Goal: Book appointment/travel/reservation

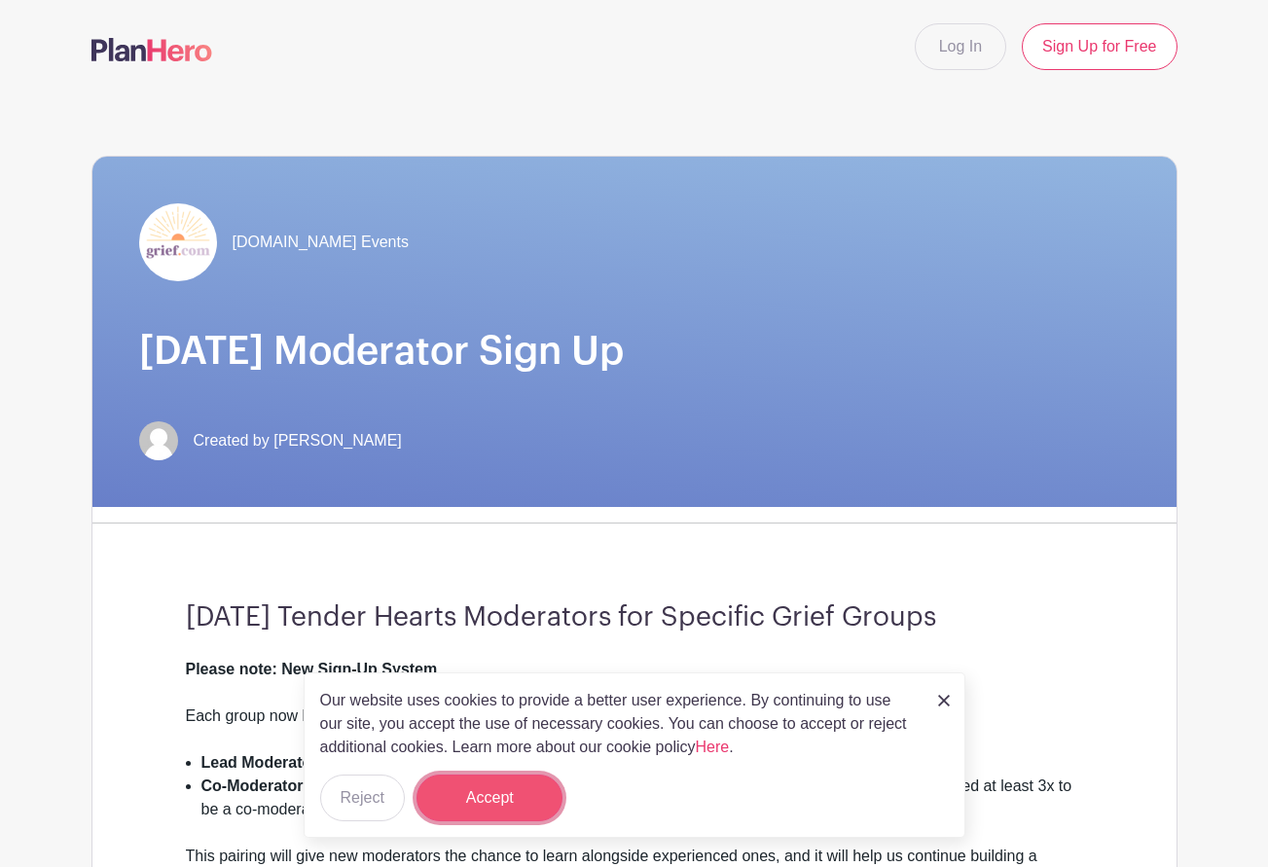
click at [479, 806] on button "Accept" at bounding box center [489, 797] width 146 height 47
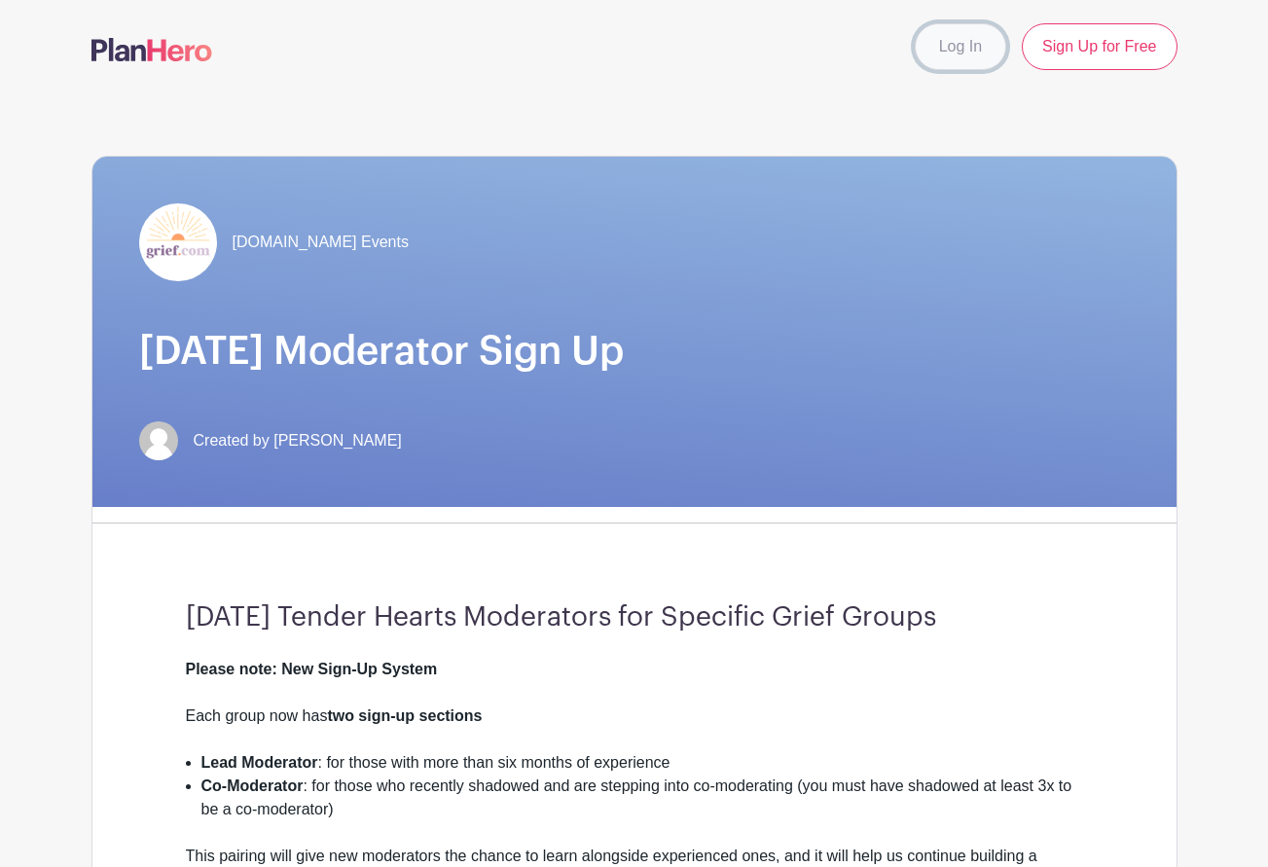
click at [956, 56] on link "Log In" at bounding box center [959, 46] width 91 height 47
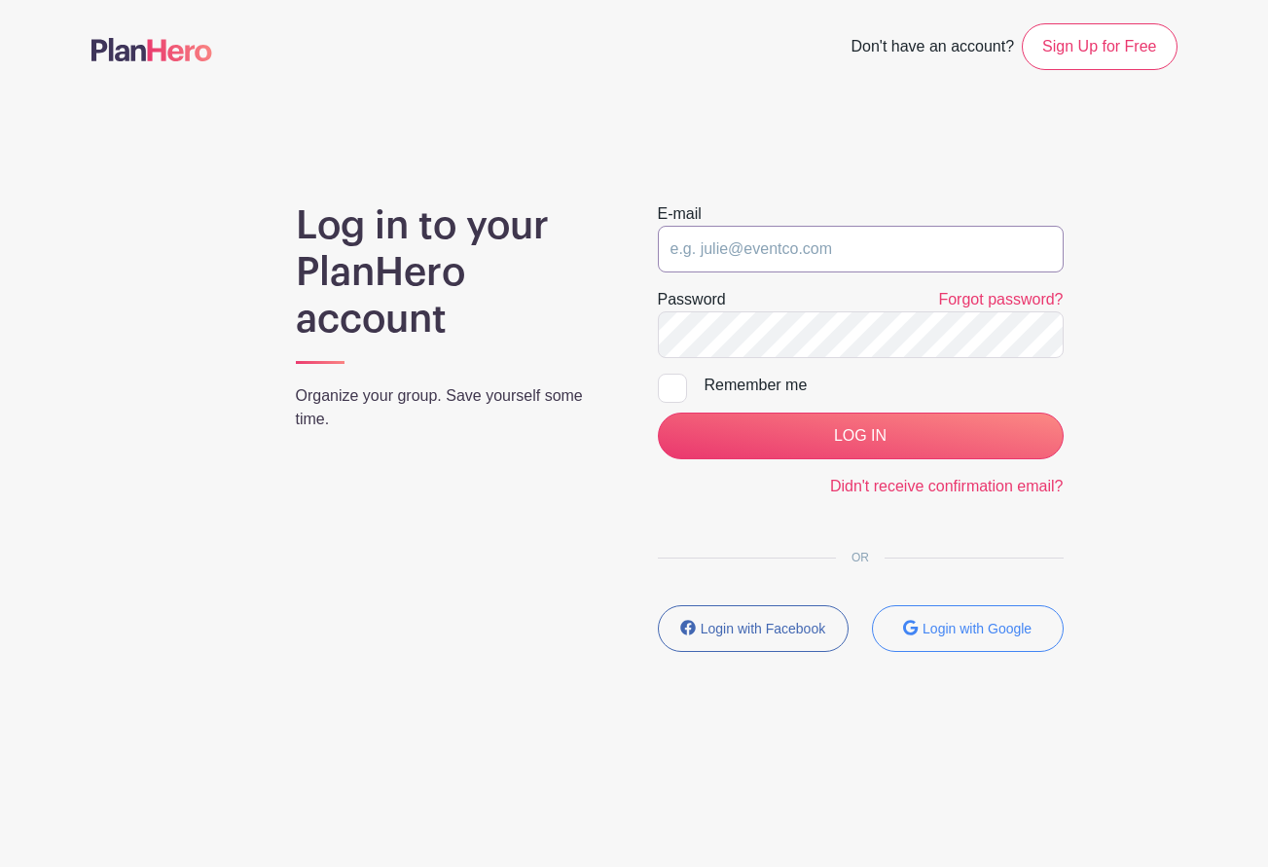
type input "[EMAIL_ADDRESS][DOMAIN_NAME]"
click at [676, 390] on div at bounding box center [672, 388] width 29 height 29
click at [670, 386] on input "Remember me" at bounding box center [664, 380] width 13 height 13
checkbox input "true"
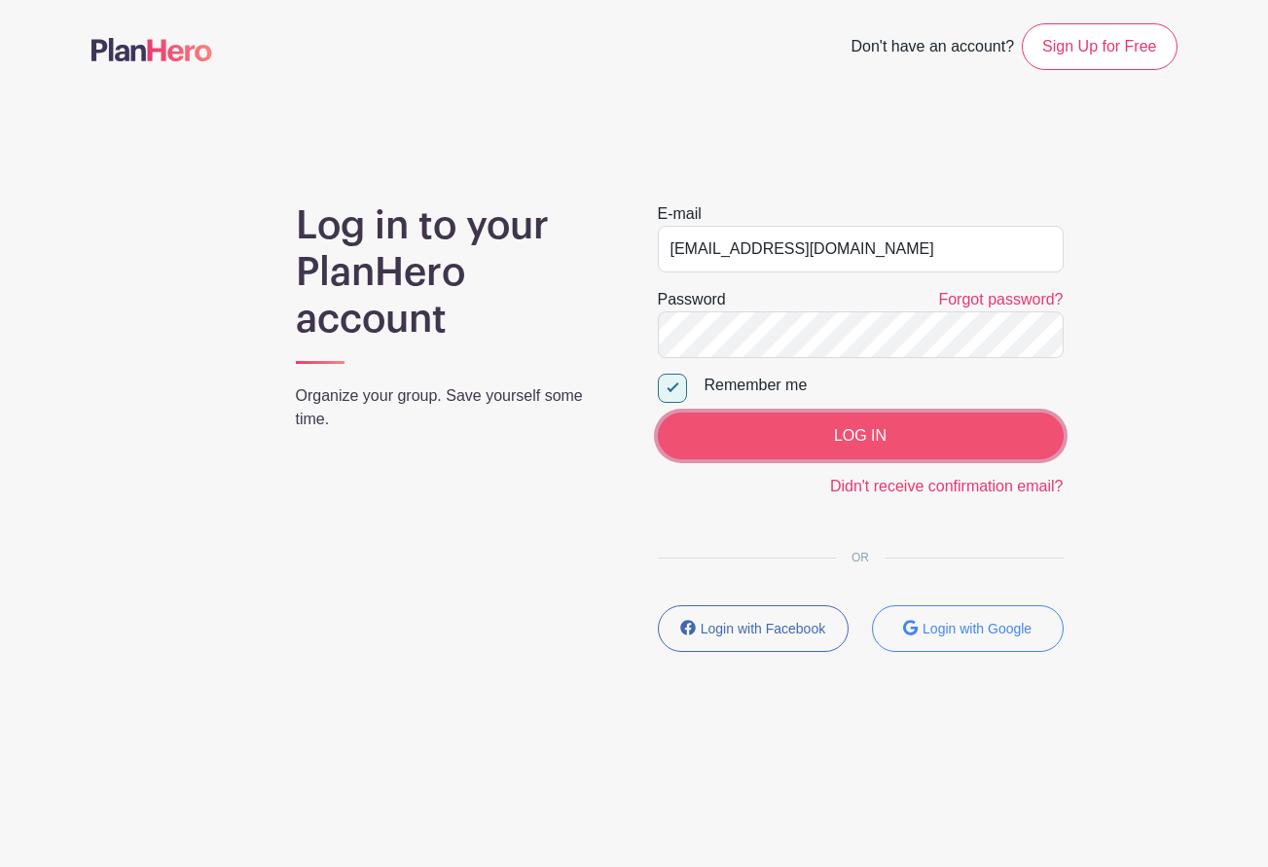
click at [857, 433] on input "LOG IN" at bounding box center [861, 435] width 406 height 47
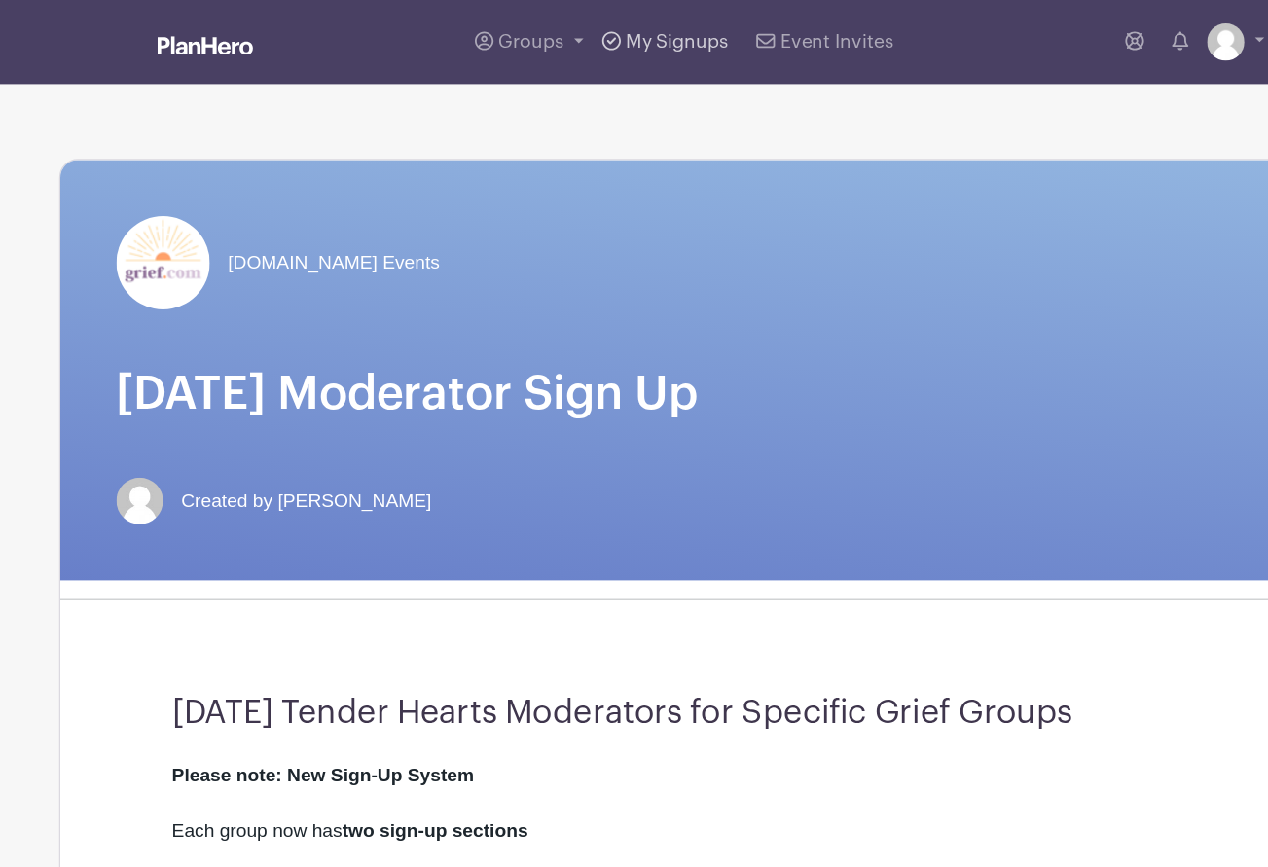
click at [599, 35] on span "My Signups" at bounding box center [606, 35] width 86 height 16
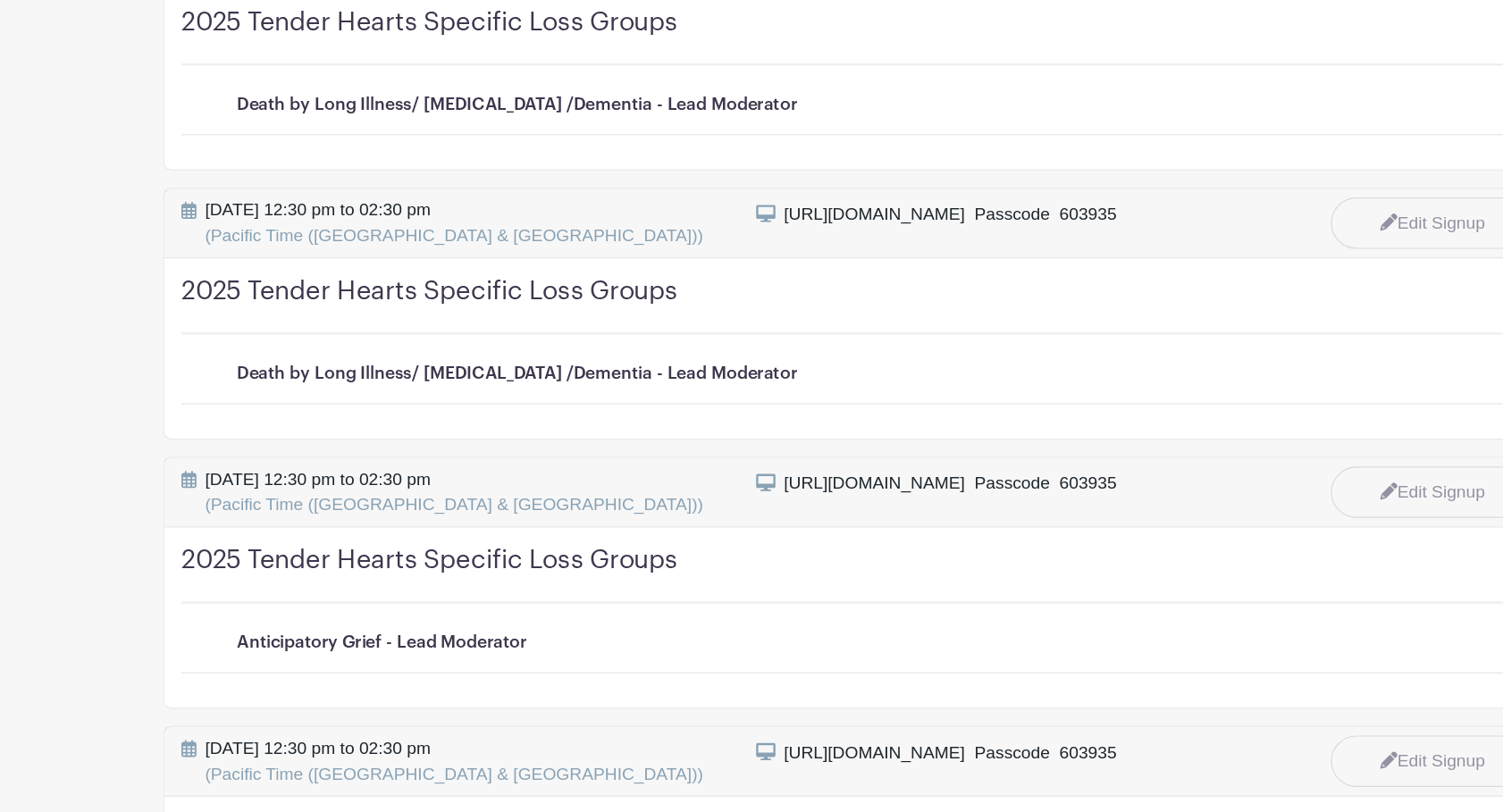
scroll to position [971, 0]
click at [1164, 543] on link "Edit Signup" at bounding box center [1230, 545] width 170 height 47
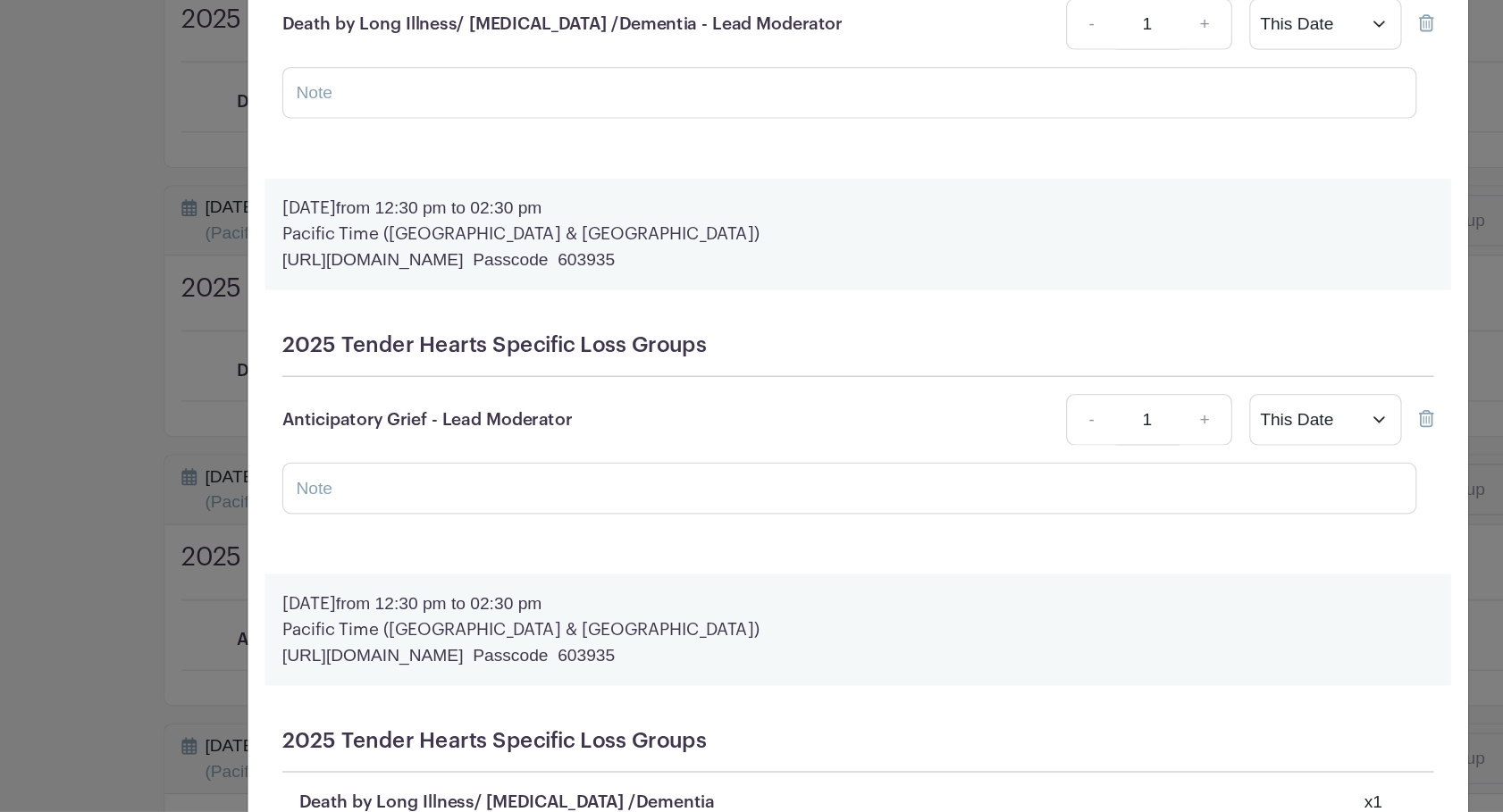
scroll to position [1501, 0]
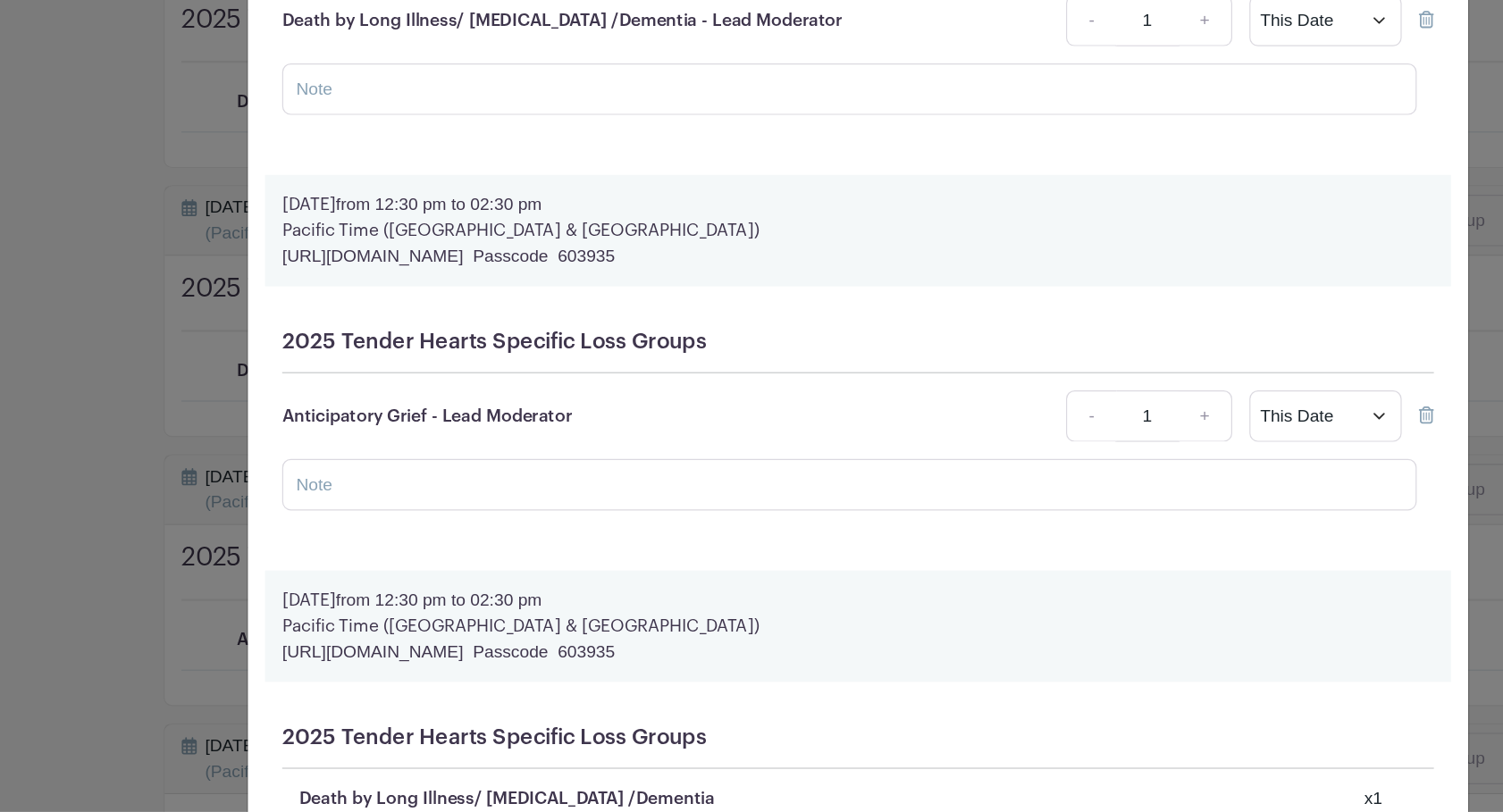
click at [1164, 488] on icon at bounding box center [1226, 481] width 13 height 15
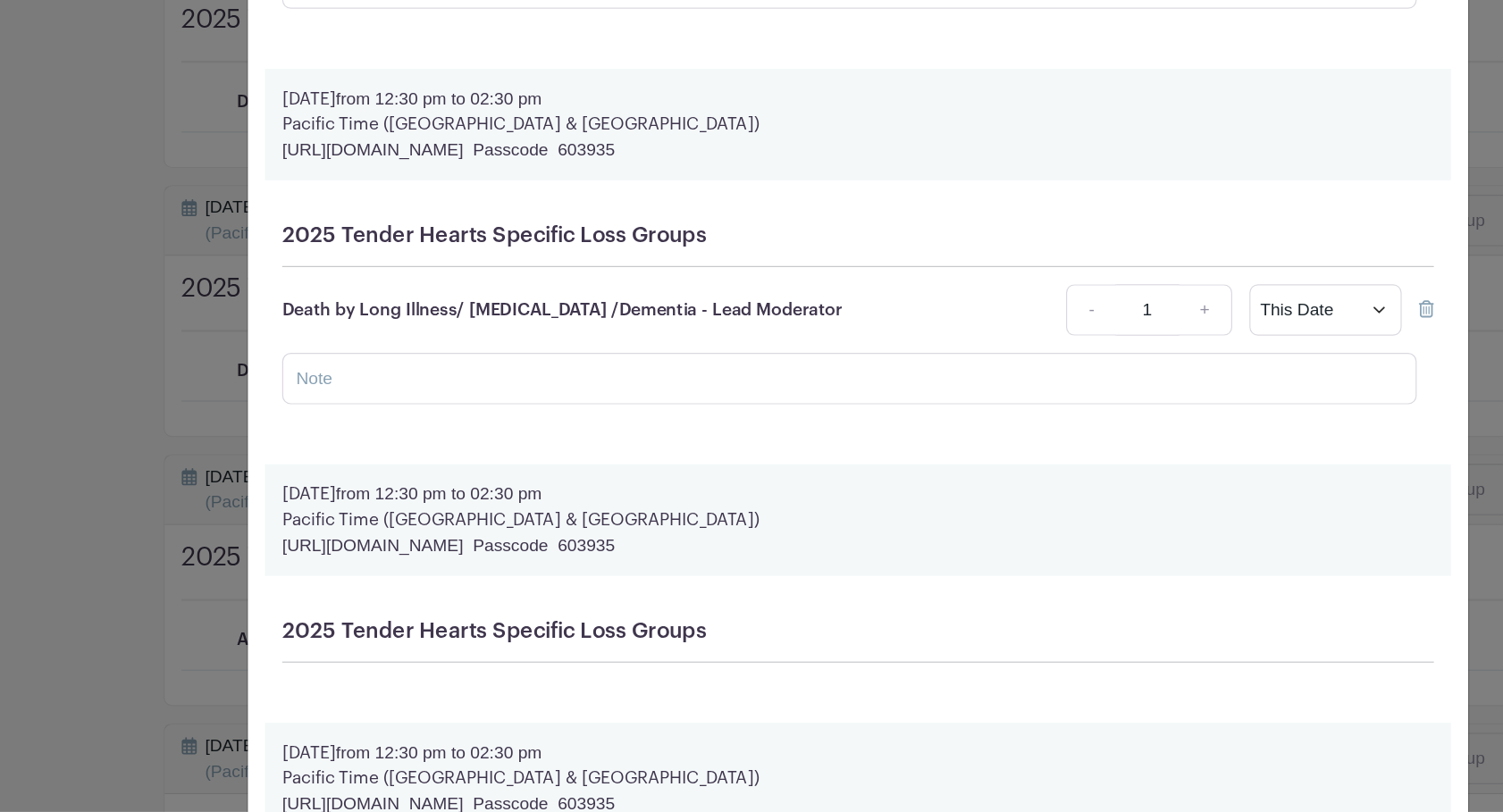
scroll to position [1257, 0]
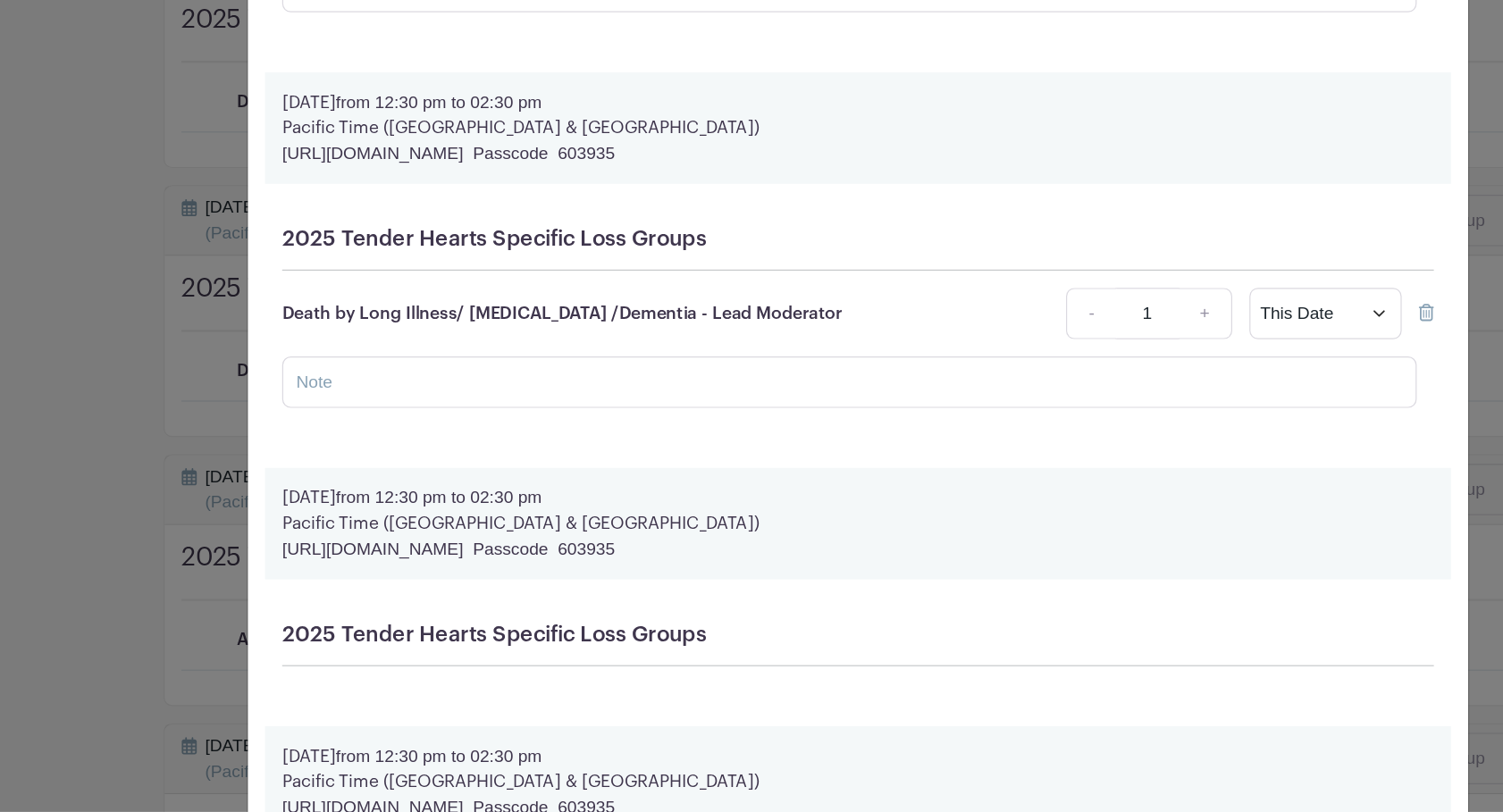
click at [1041, 578] on p "Pacific Time (US & Canada)" at bounding box center [752, 571] width 960 height 21
click at [567, 561] on p "Monday, October 06, 2025 from 12:30 pm to 02:30 pm" at bounding box center [752, 550] width 960 height 21
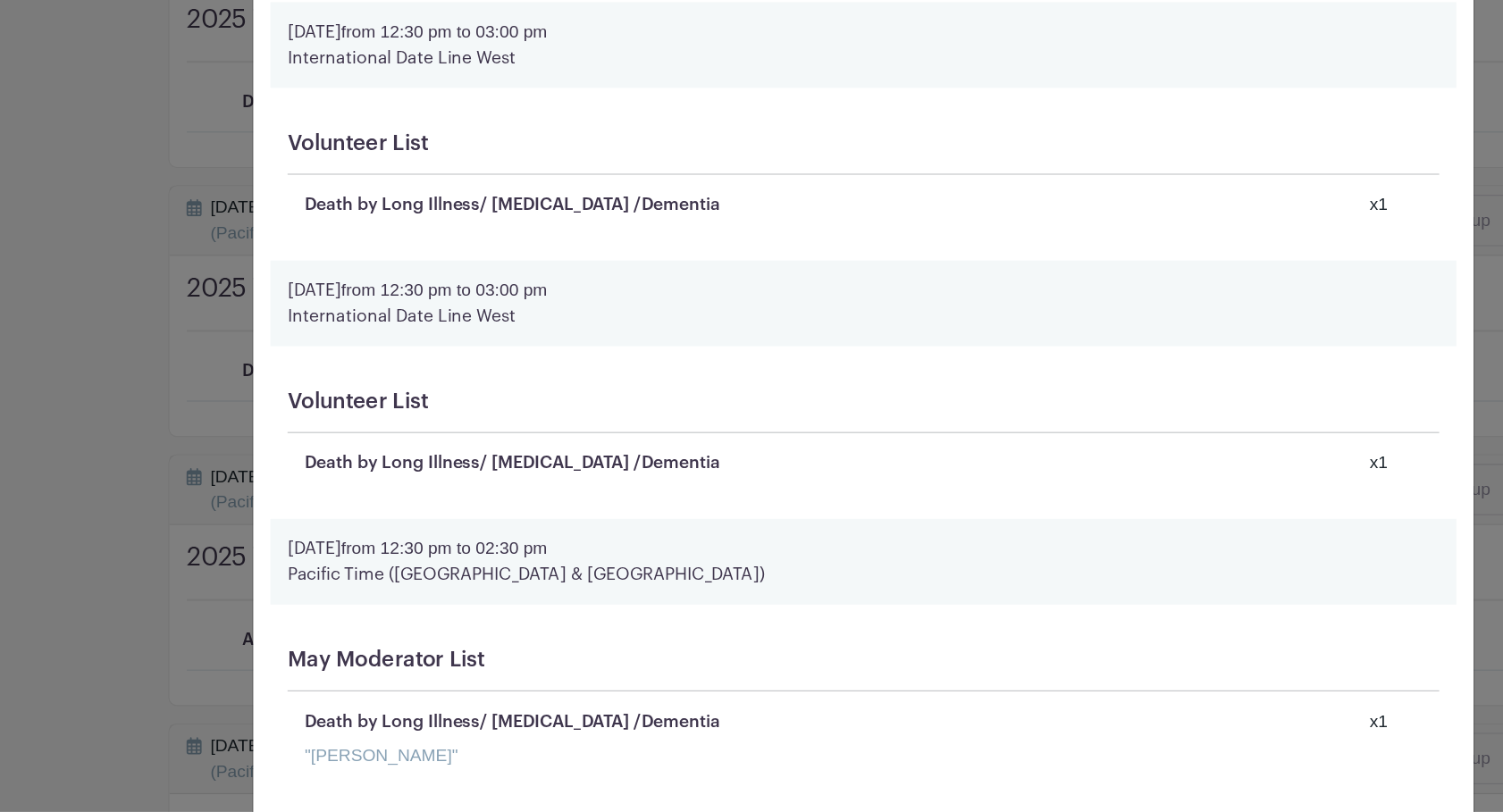
scroll to position [22202, 0]
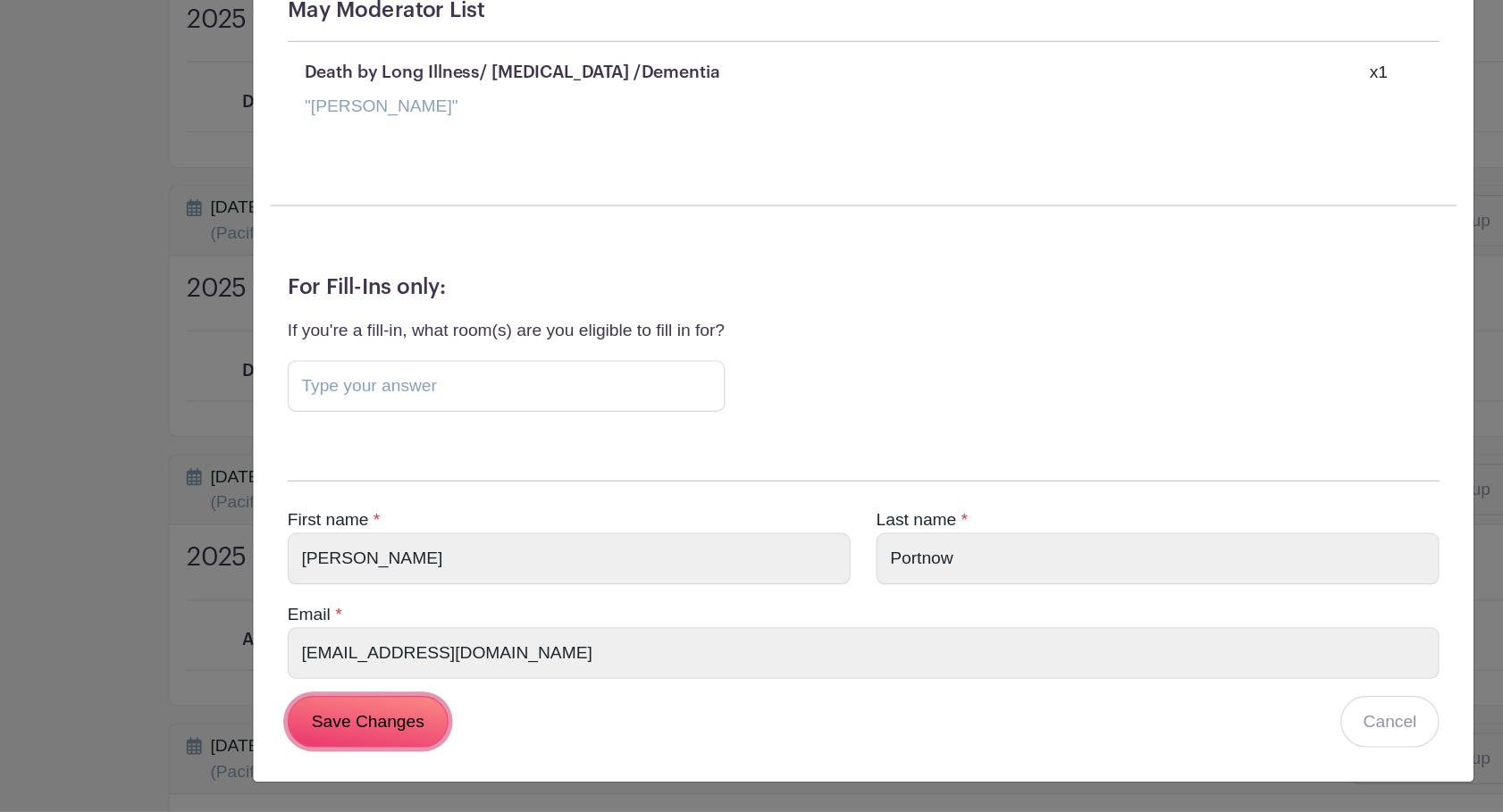
drag, startPoint x: 351, startPoint y: 735, endPoint x: 365, endPoint y: 727, distance: 16.1
click at [354, 735] on input "Save Changes" at bounding box center [339, 736] width 134 height 43
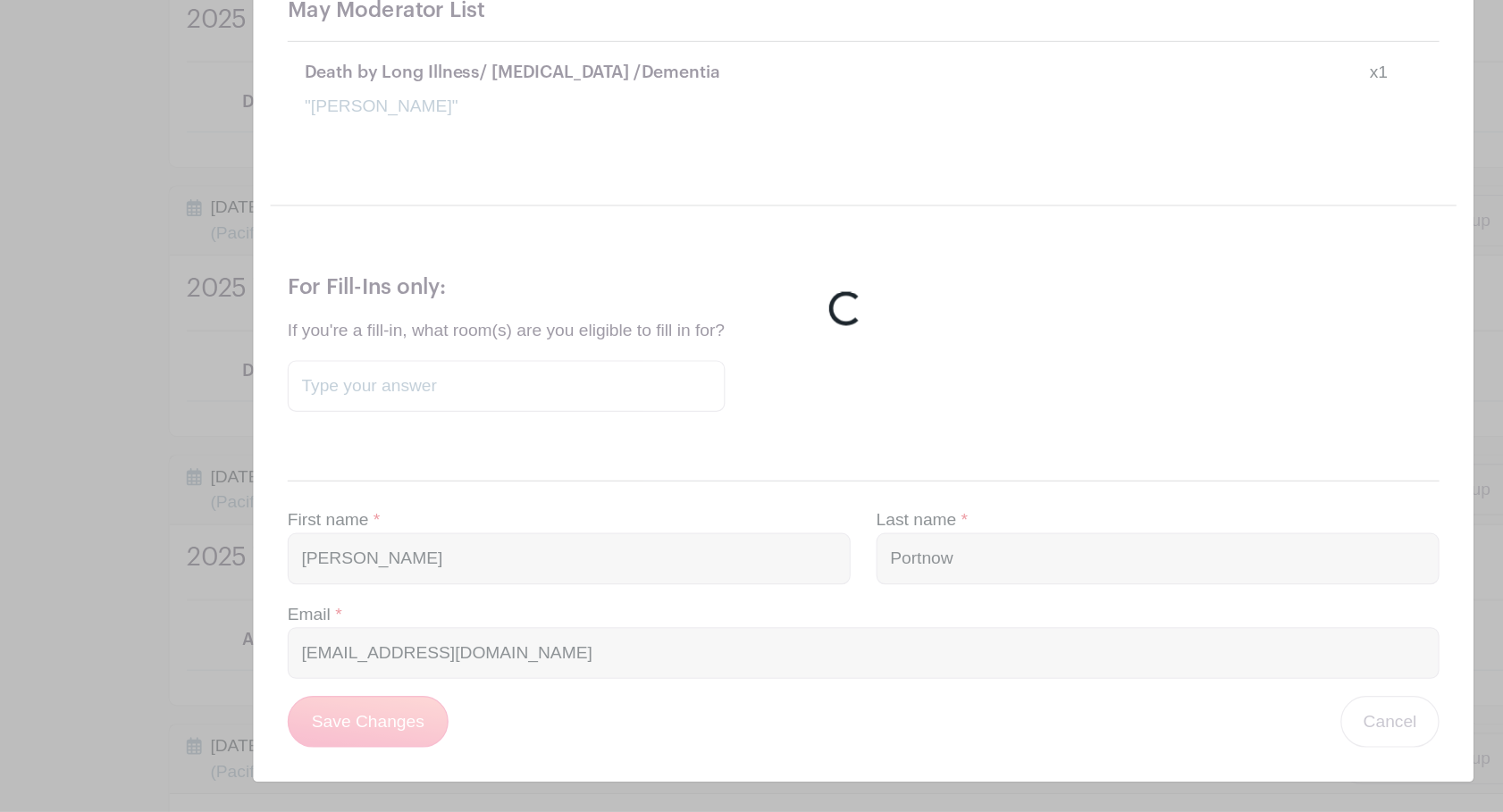
scroll to position [20815, 0]
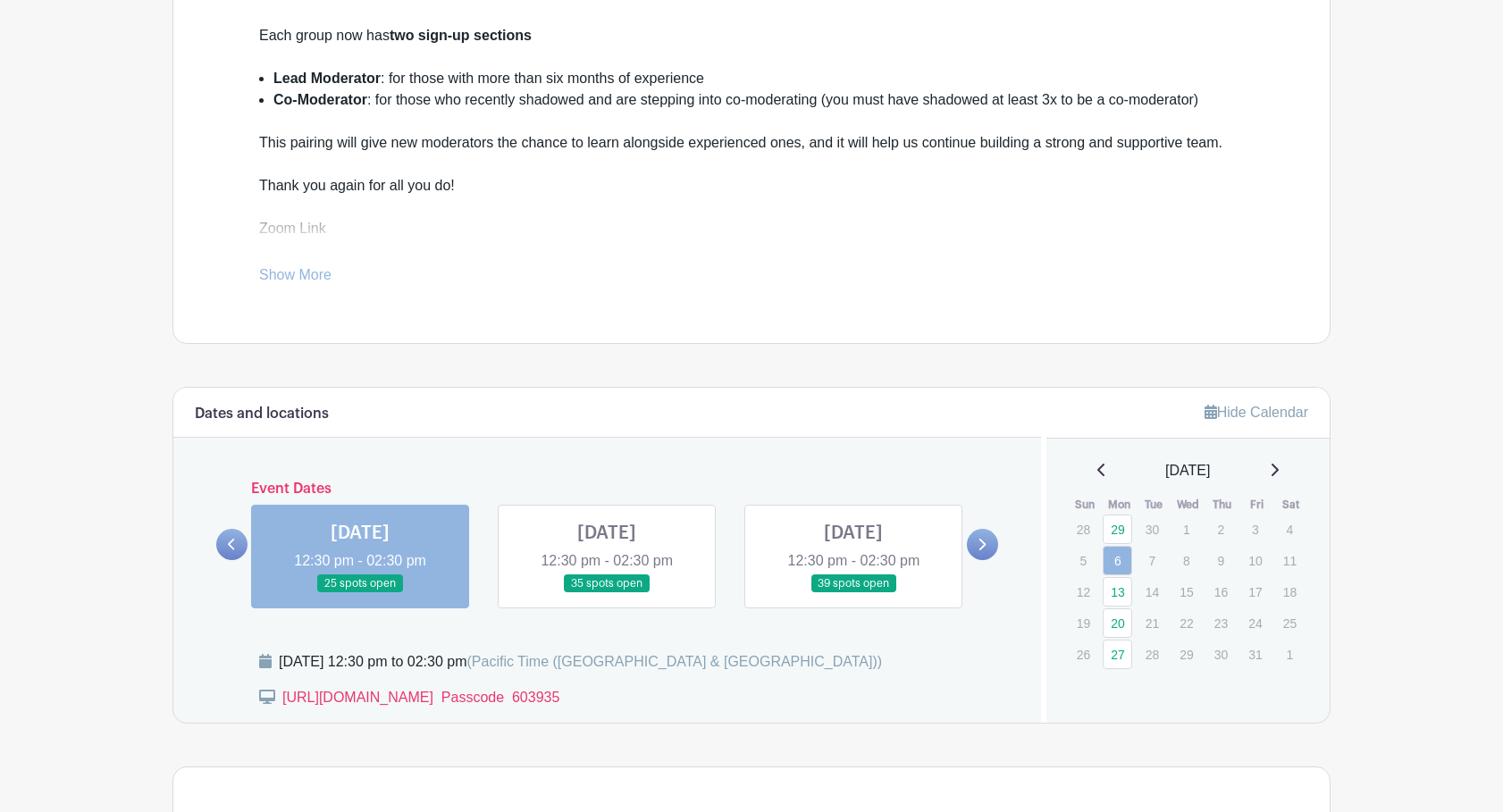
scroll to position [605, 0]
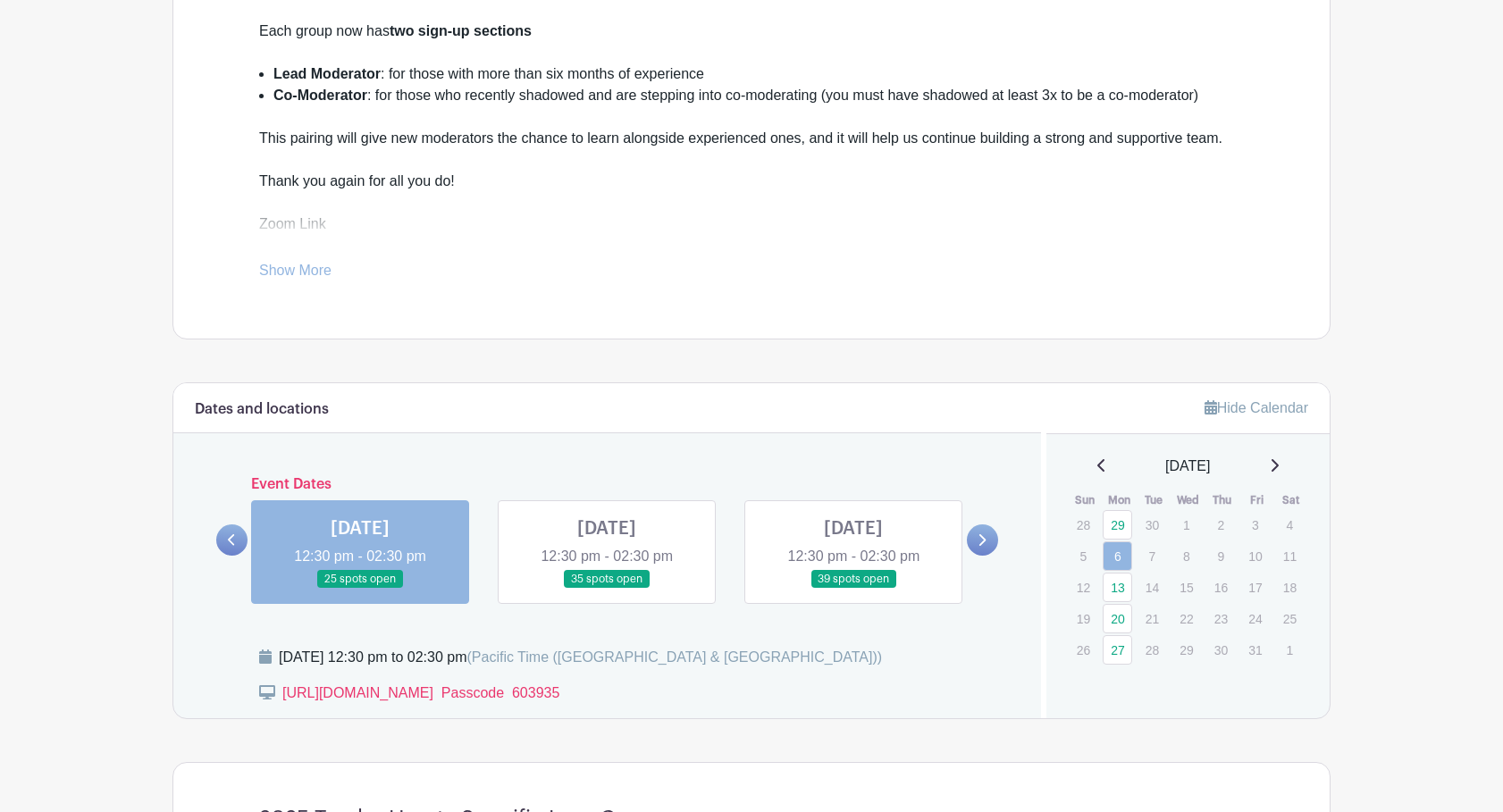
click at [360, 589] on link at bounding box center [360, 589] width 0 height 0
